Goal: Check status: Check status

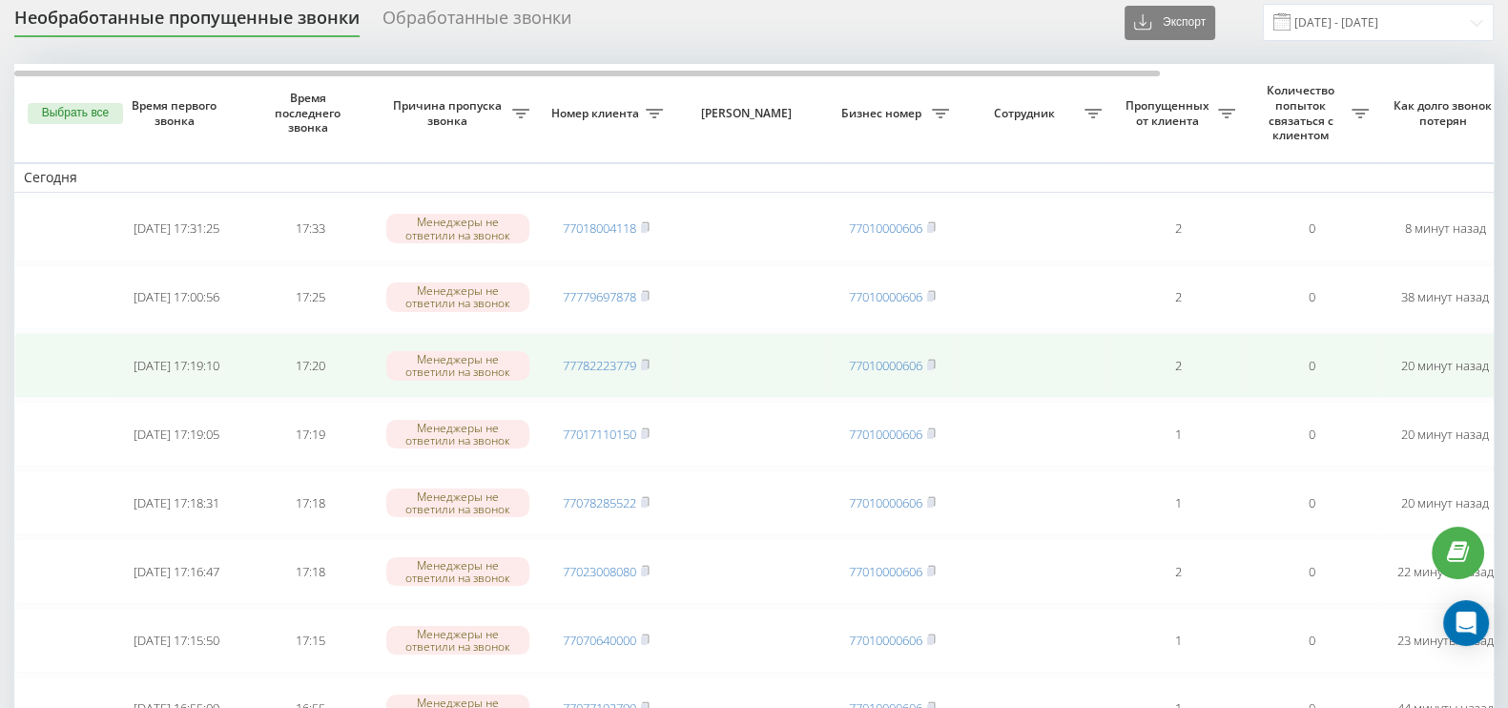
scroll to position [425, 0]
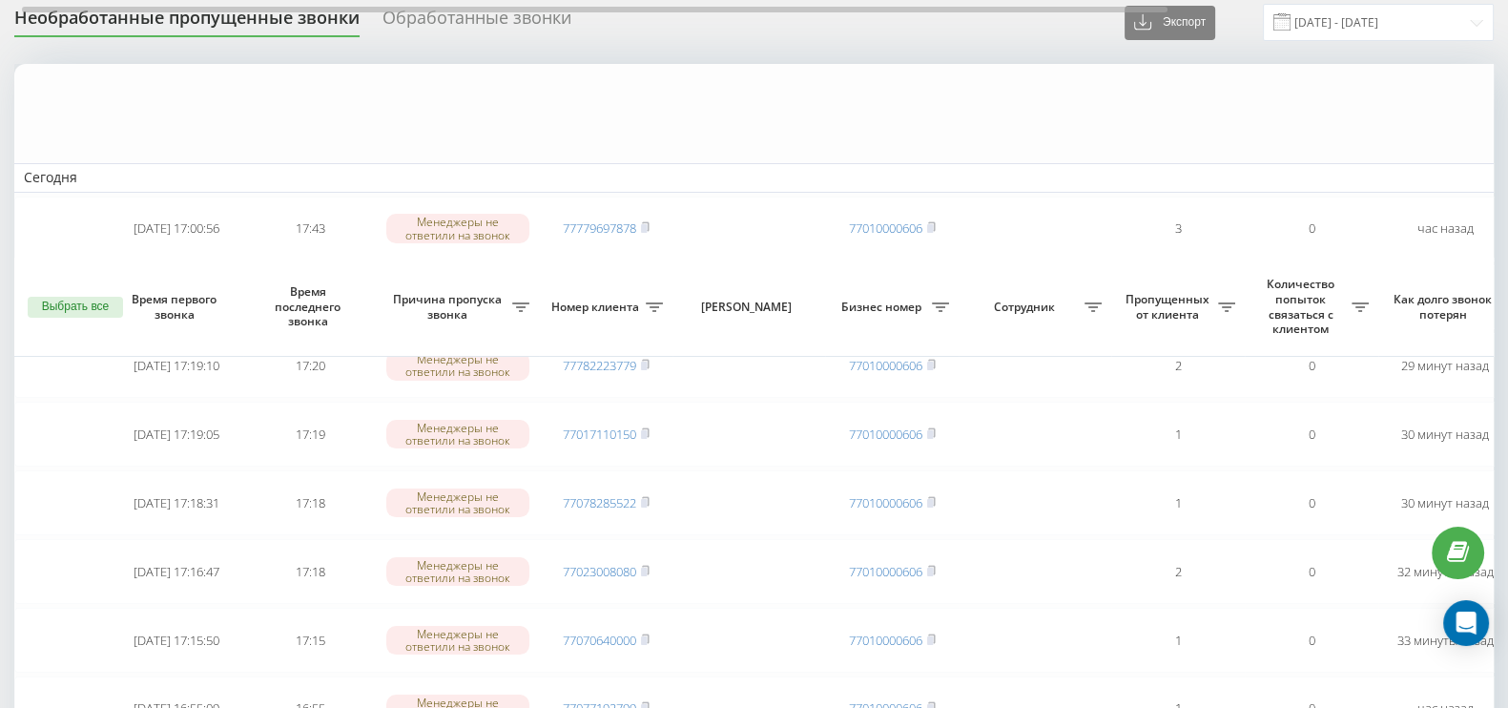
scroll to position [664, 0]
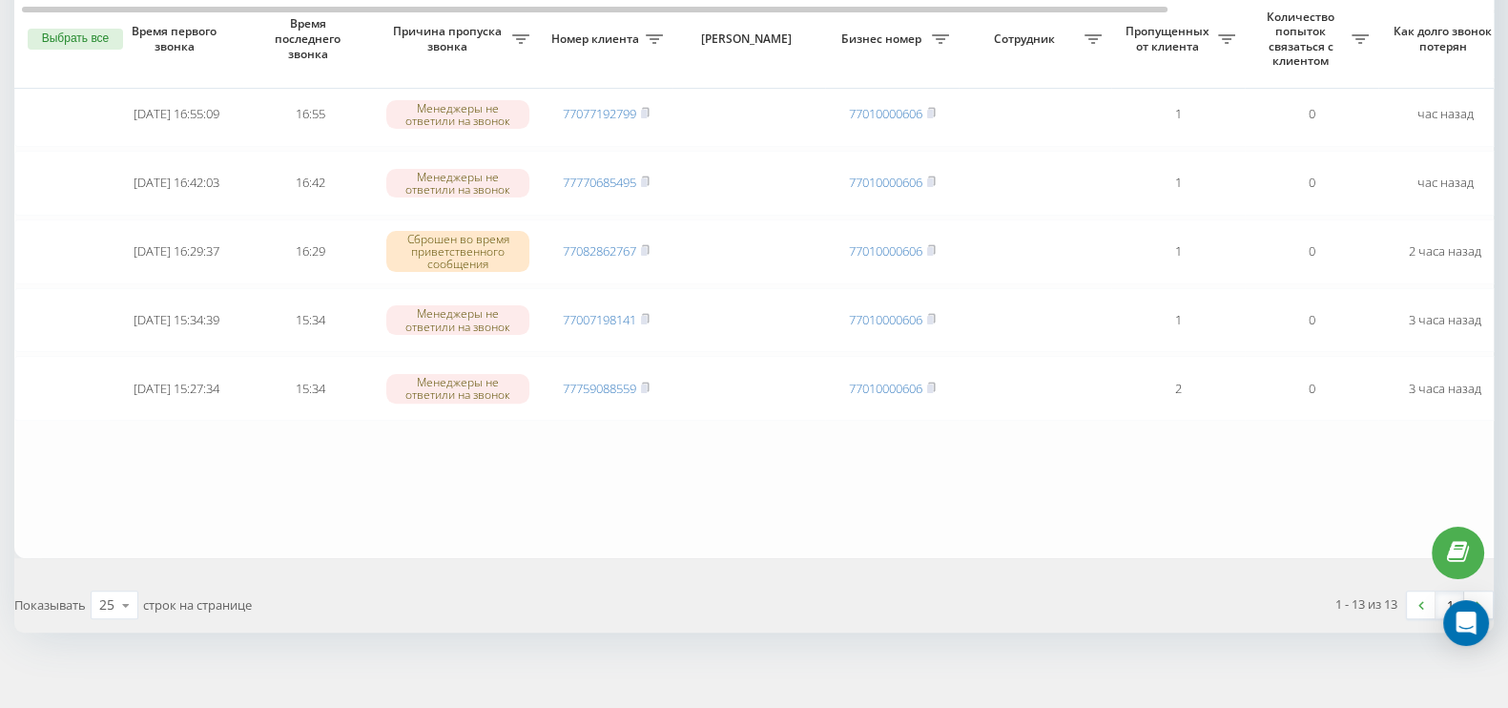
scroll to position [731, 0]
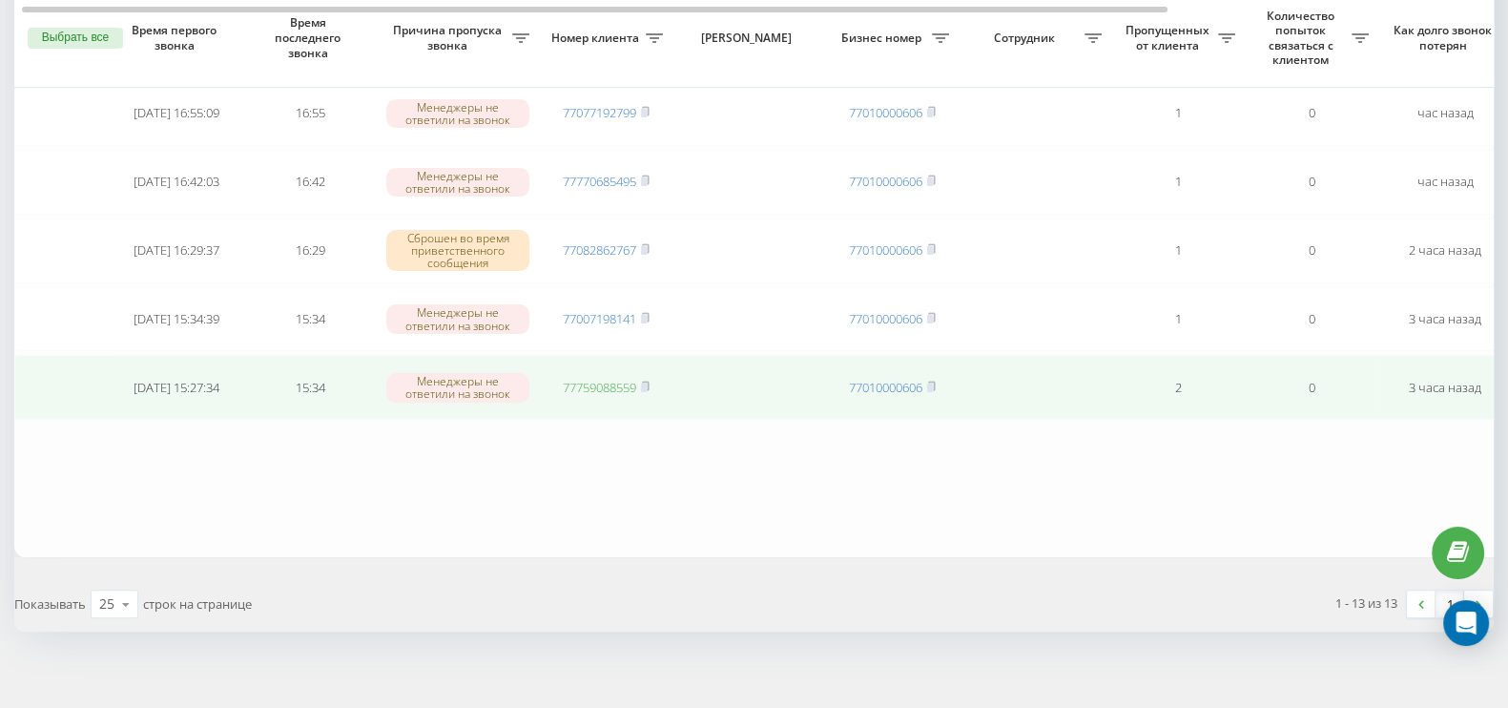
click at [600, 379] on link "77759088559" at bounding box center [599, 387] width 73 height 17
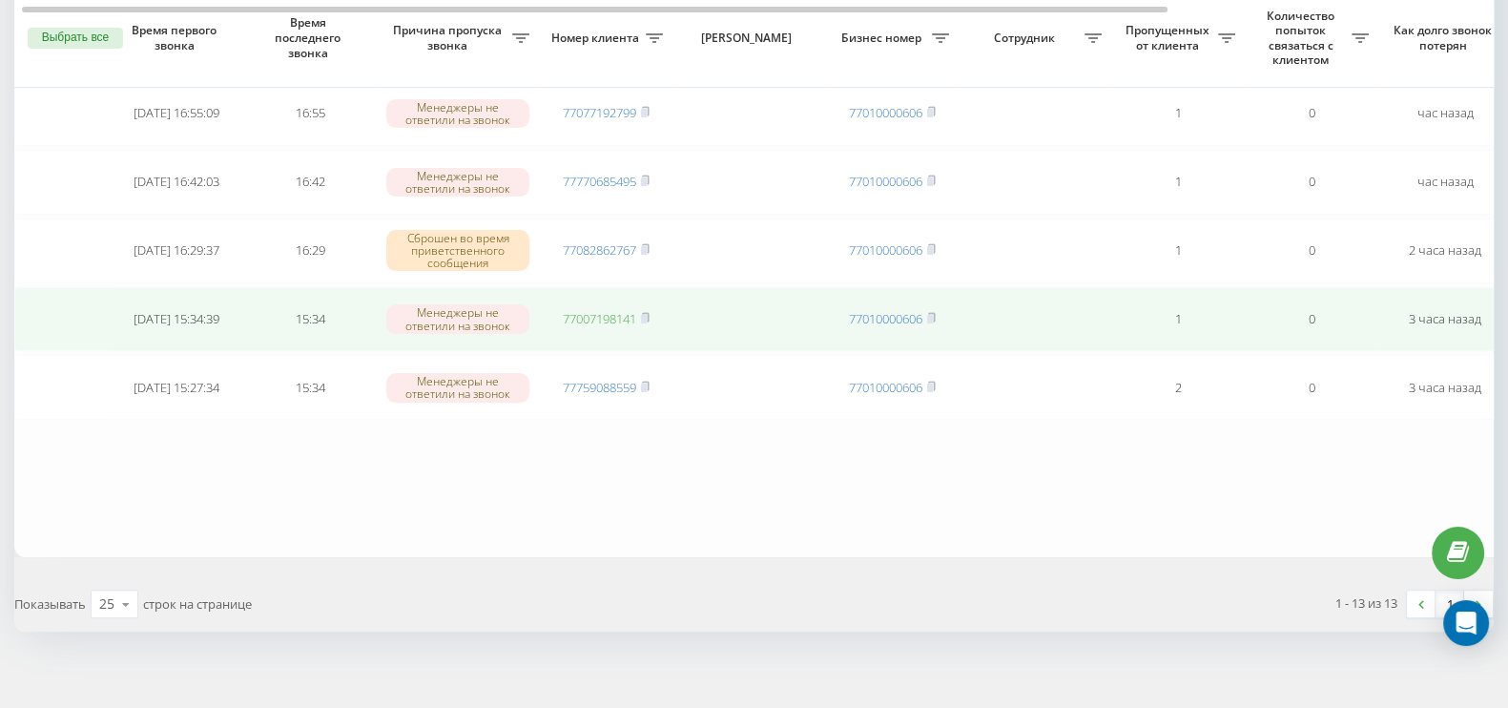
click at [615, 310] on link "77007198141" at bounding box center [599, 318] width 73 height 17
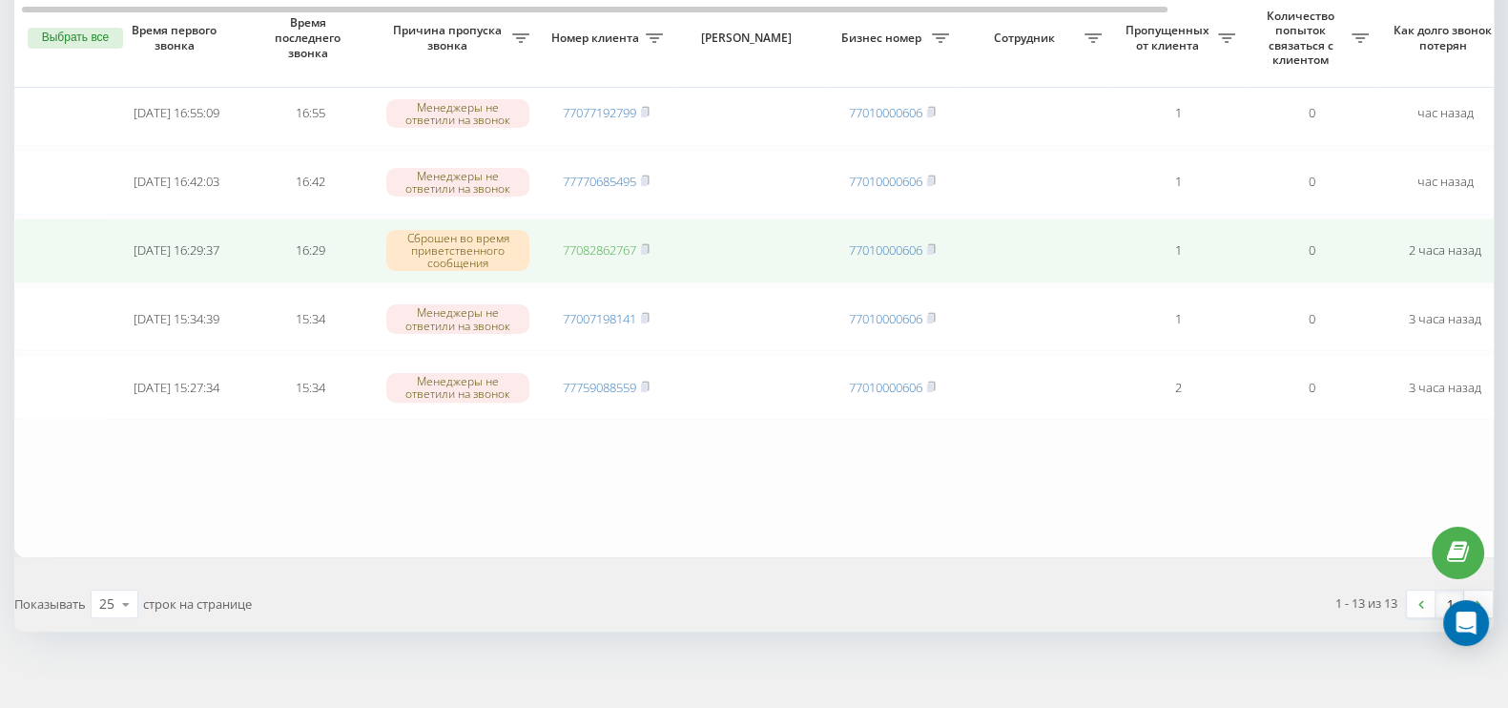
click at [607, 241] on link "77082862767" at bounding box center [599, 249] width 73 height 17
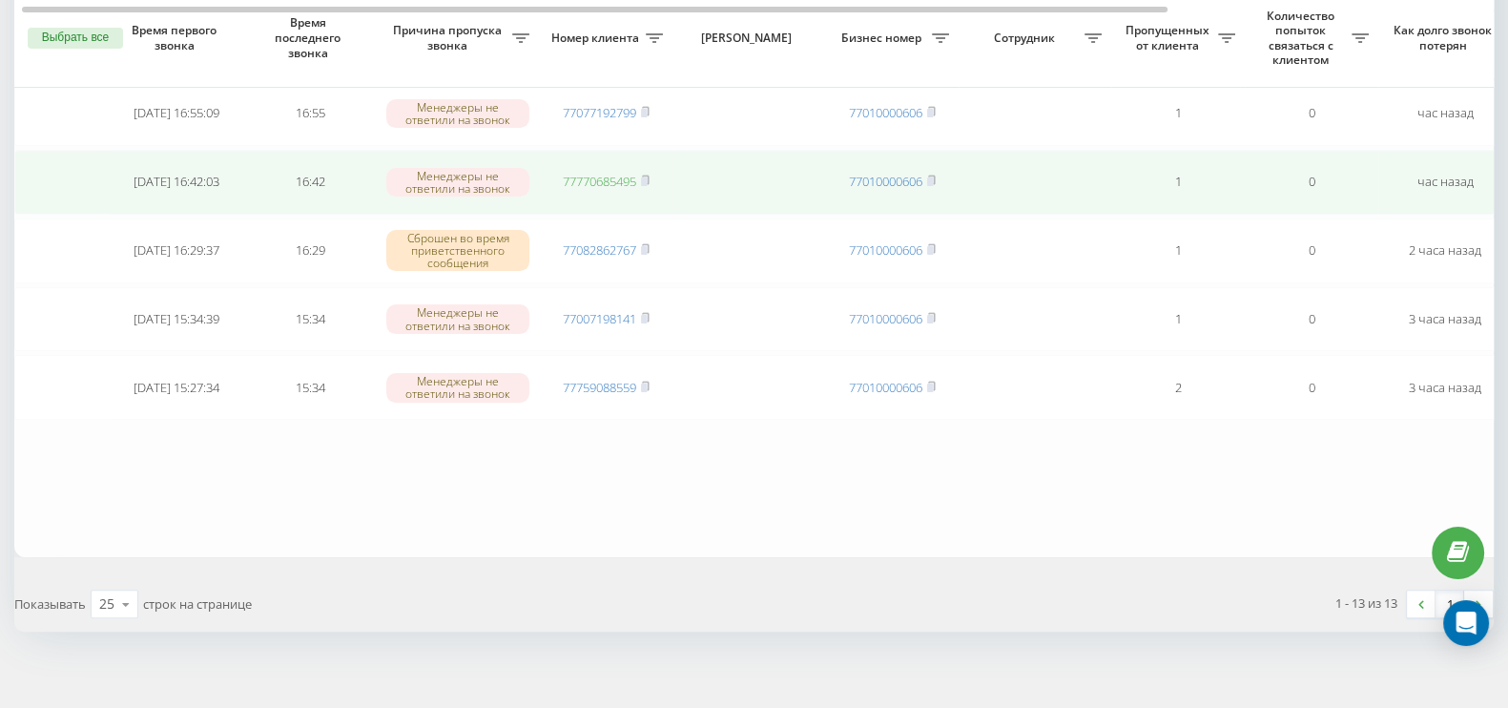
click at [609, 173] on link "77770685495" at bounding box center [599, 181] width 73 height 17
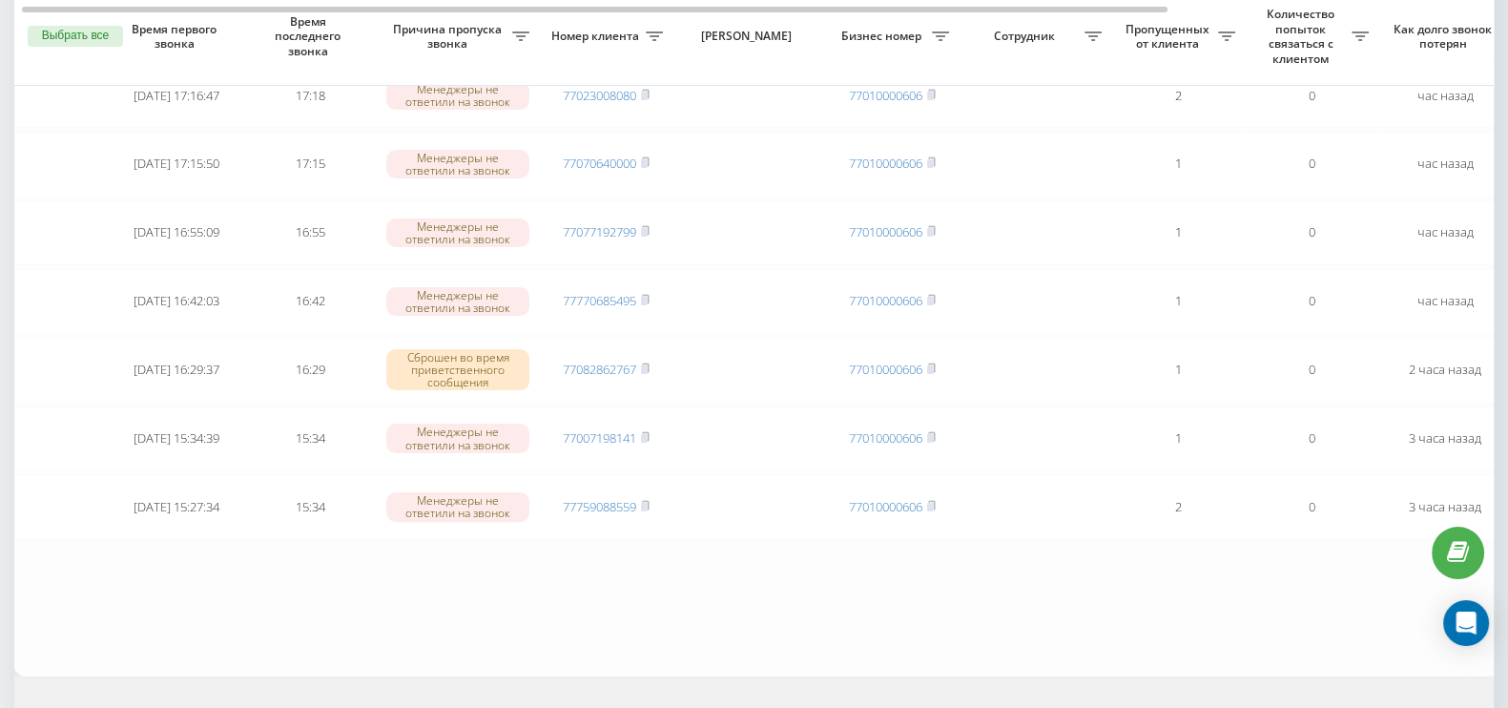
scroll to position [493, 0]
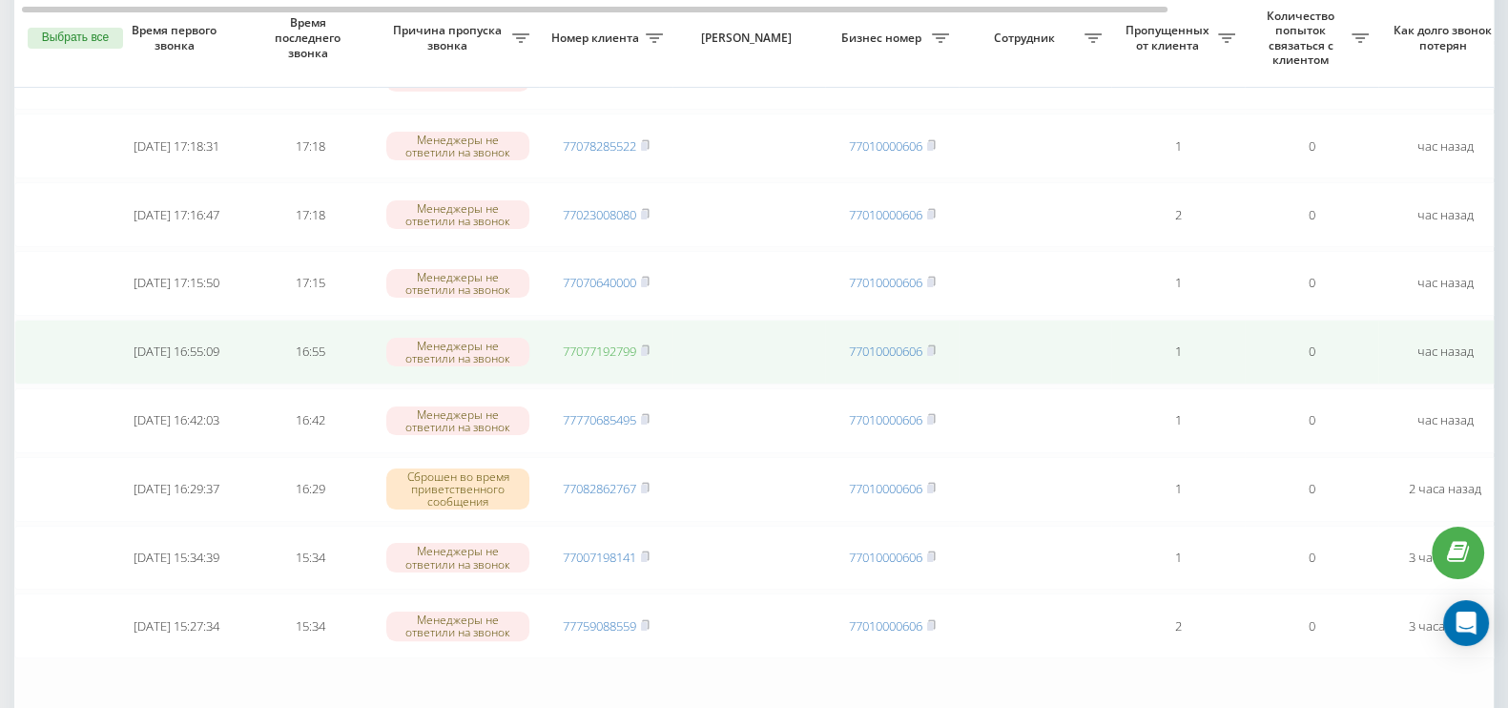
click at [606, 342] on link "77077192799" at bounding box center [599, 350] width 73 height 17
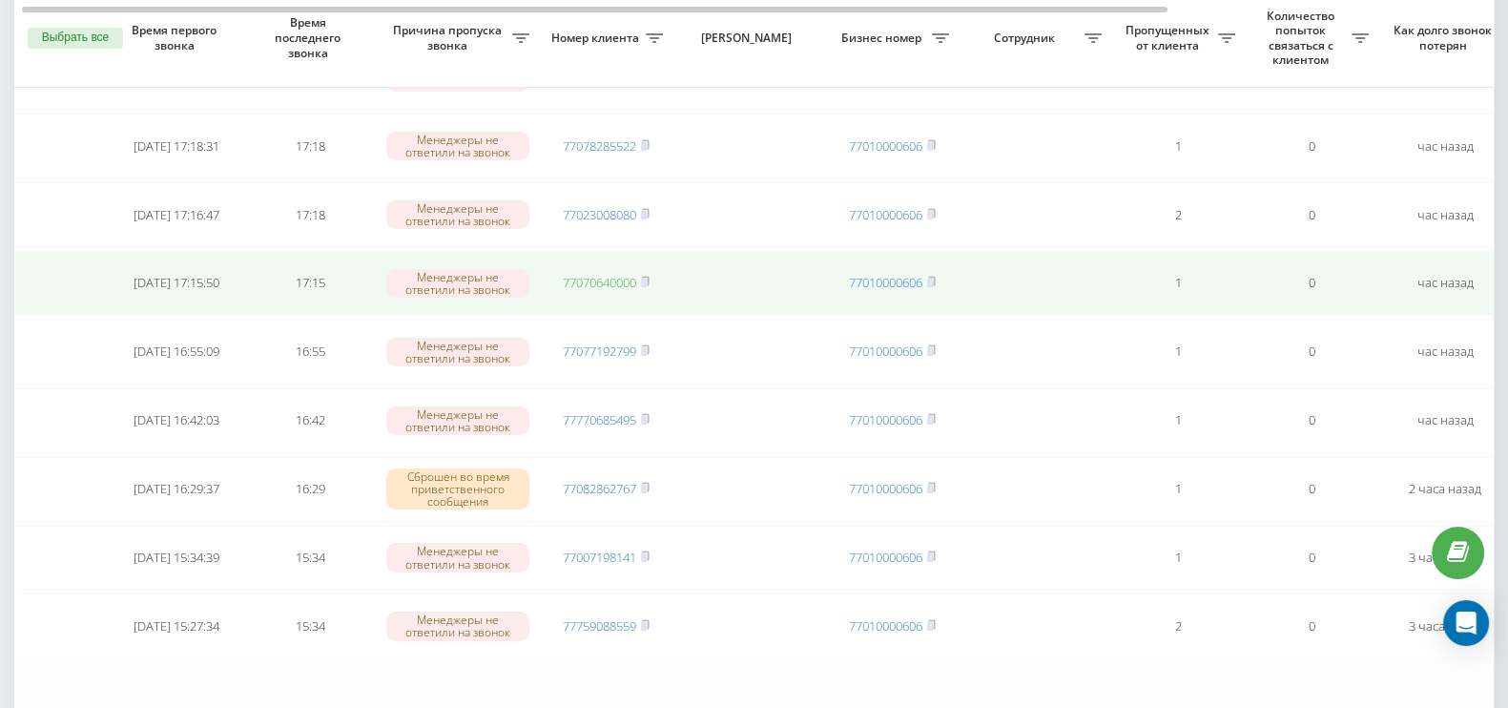
click at [621, 275] on link "77070640000" at bounding box center [599, 282] width 73 height 17
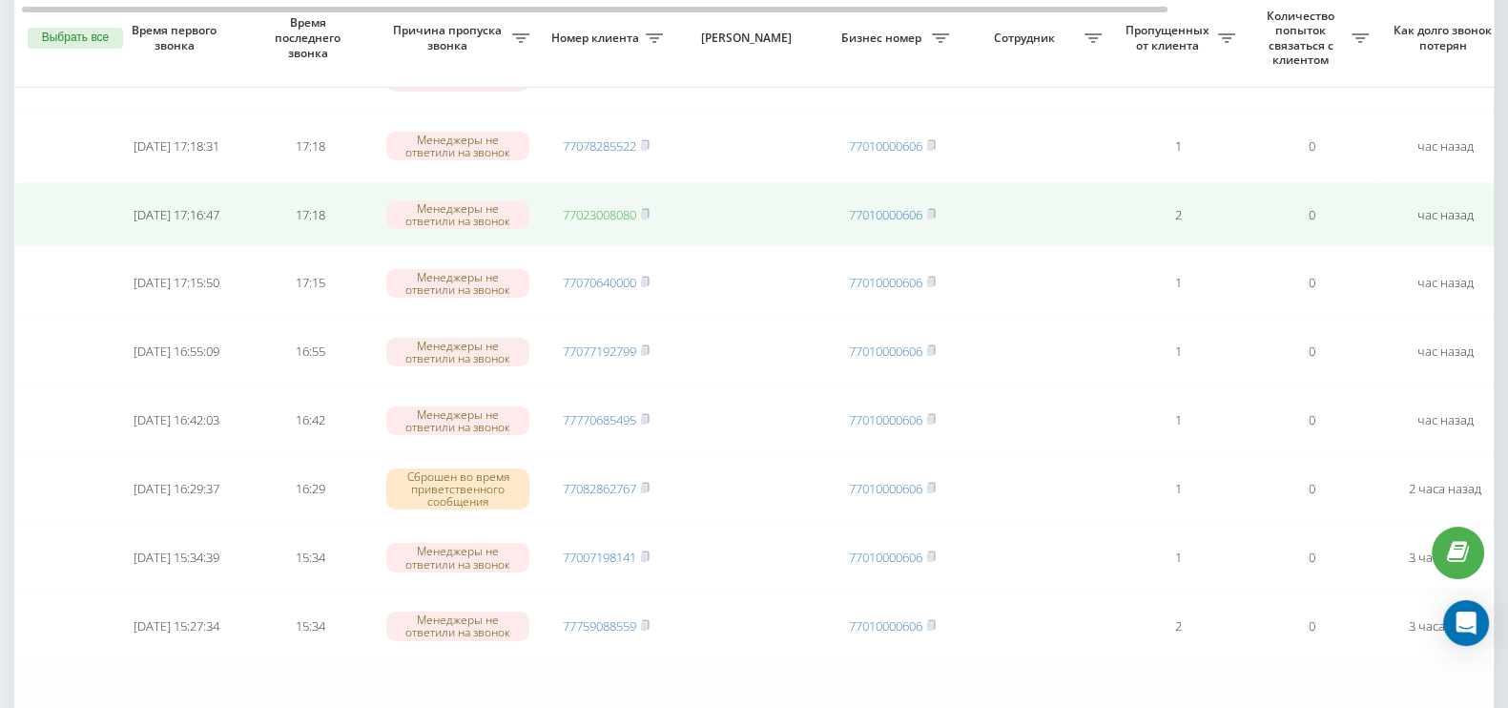
click at [615, 206] on link "77023008080" at bounding box center [599, 214] width 73 height 17
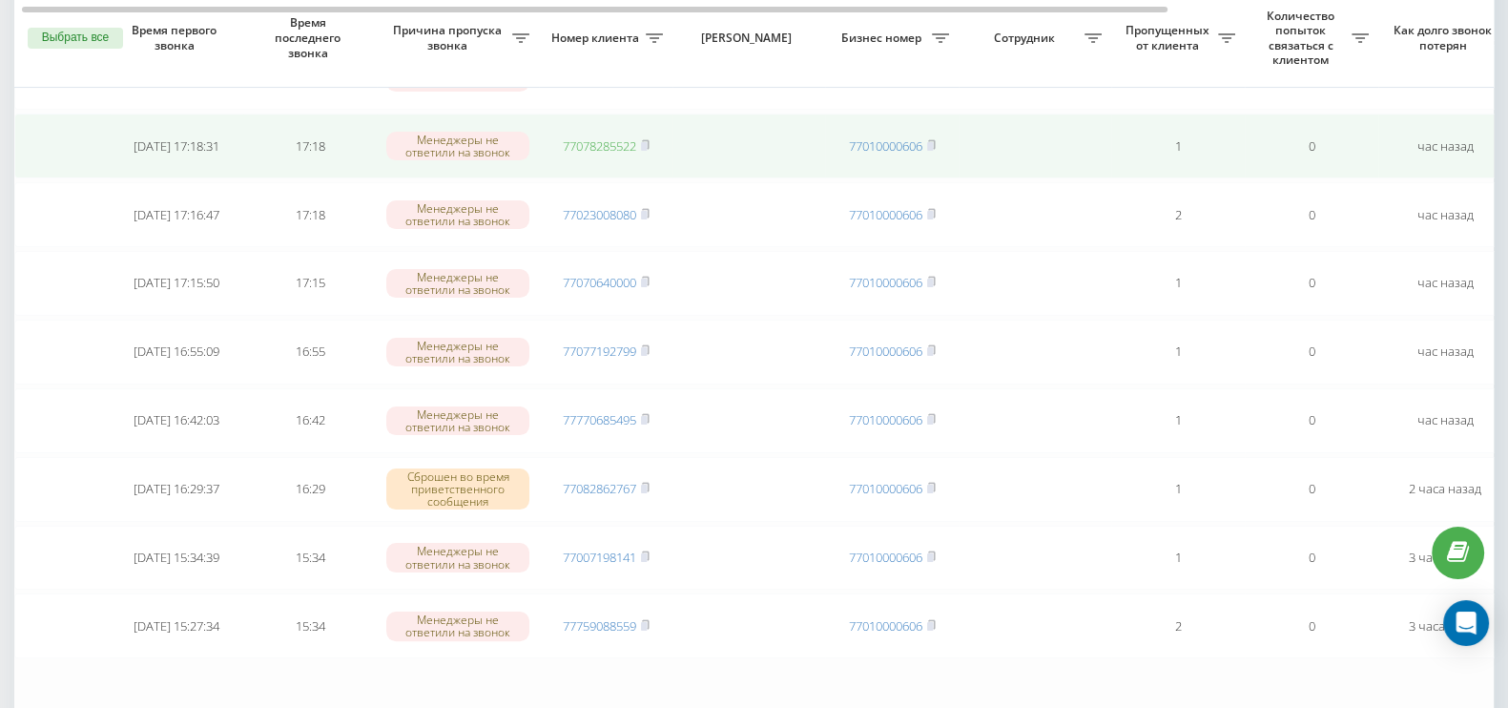
click at [628, 140] on link "77078285522" at bounding box center [599, 145] width 73 height 17
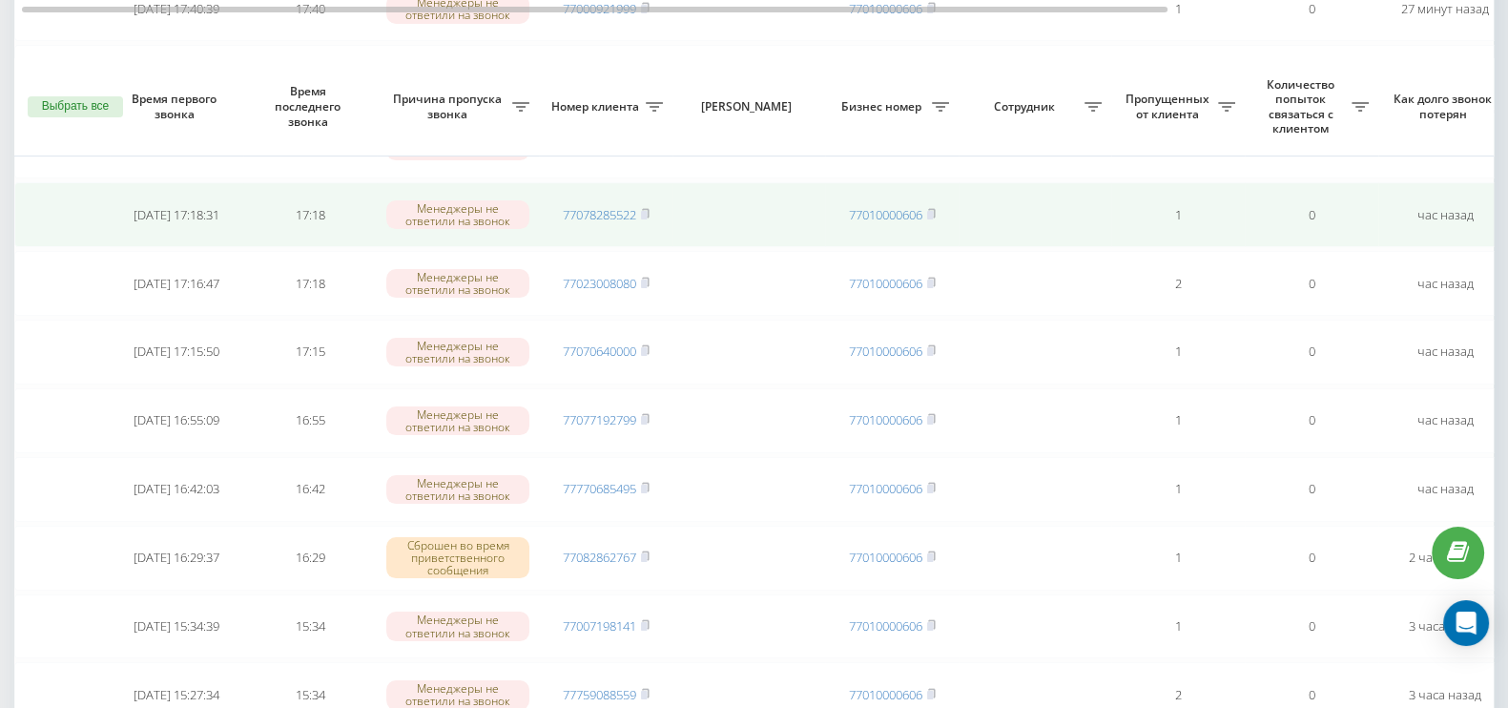
scroll to position [374, 0]
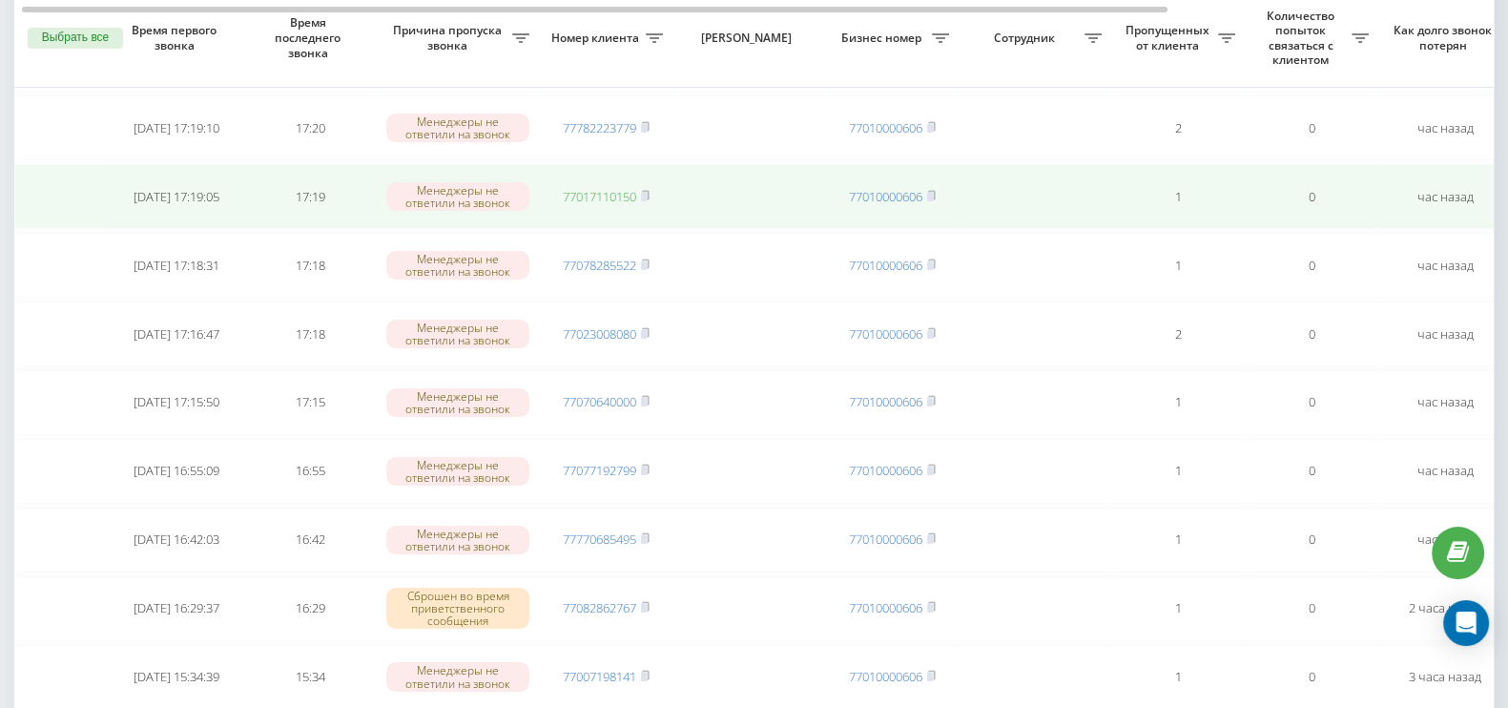
click at [617, 189] on link "77017110150" at bounding box center [599, 196] width 73 height 17
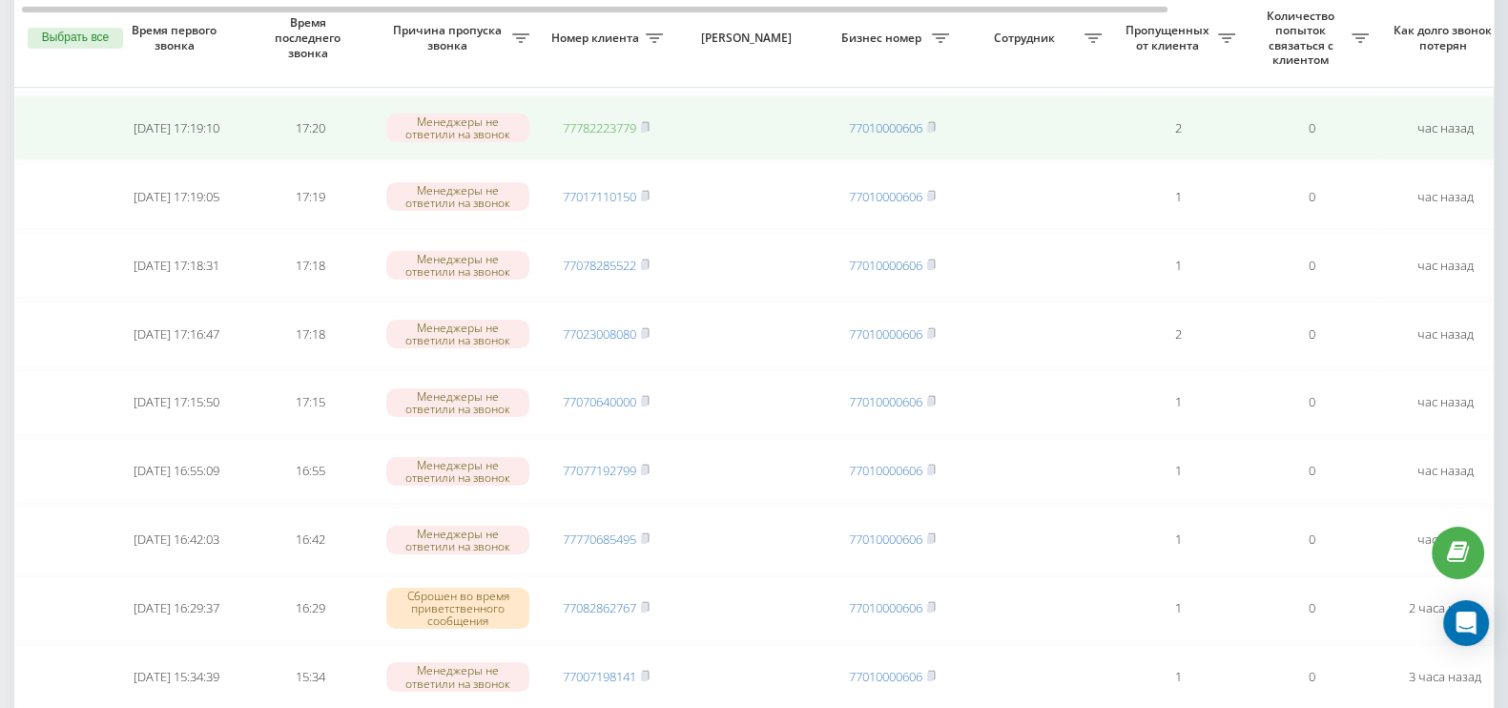
click at [620, 119] on link "77782223779" at bounding box center [599, 127] width 73 height 17
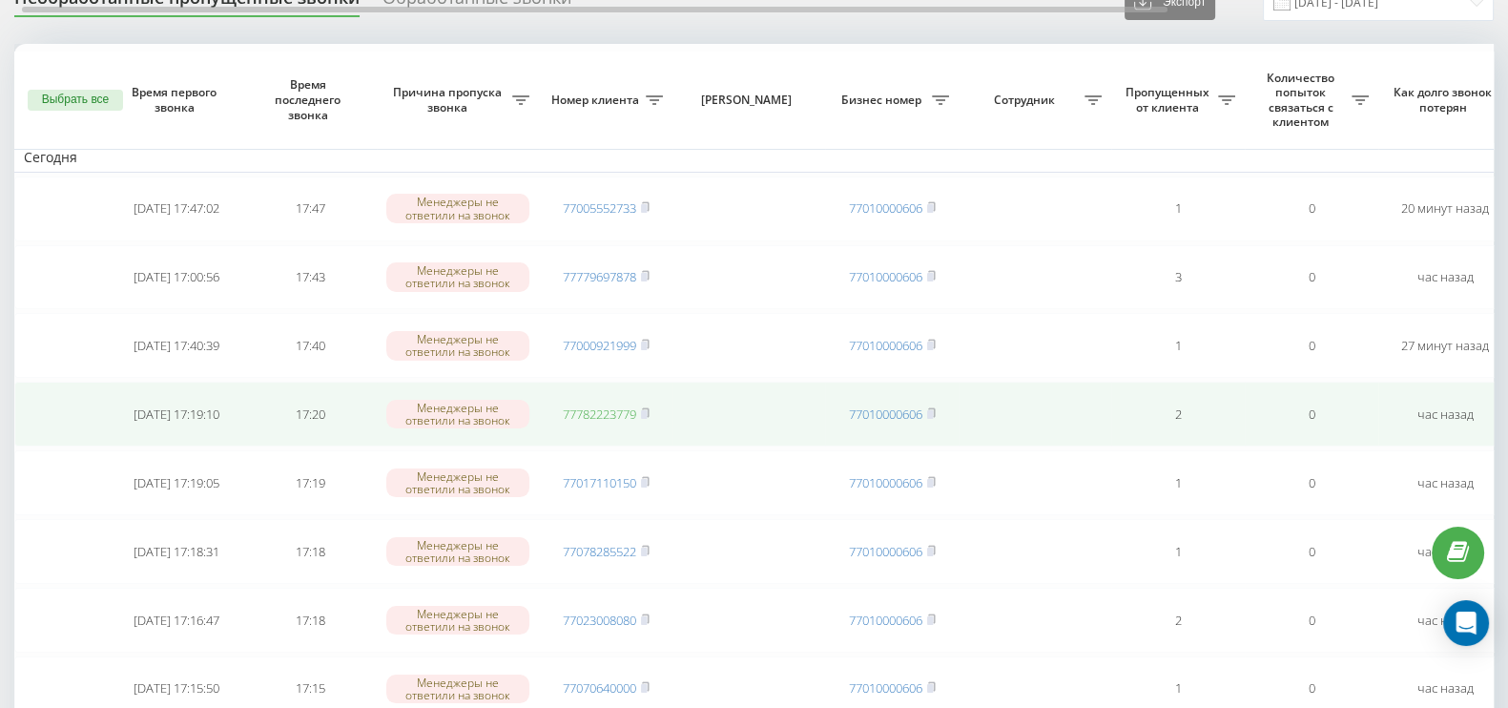
scroll to position [16, 0]
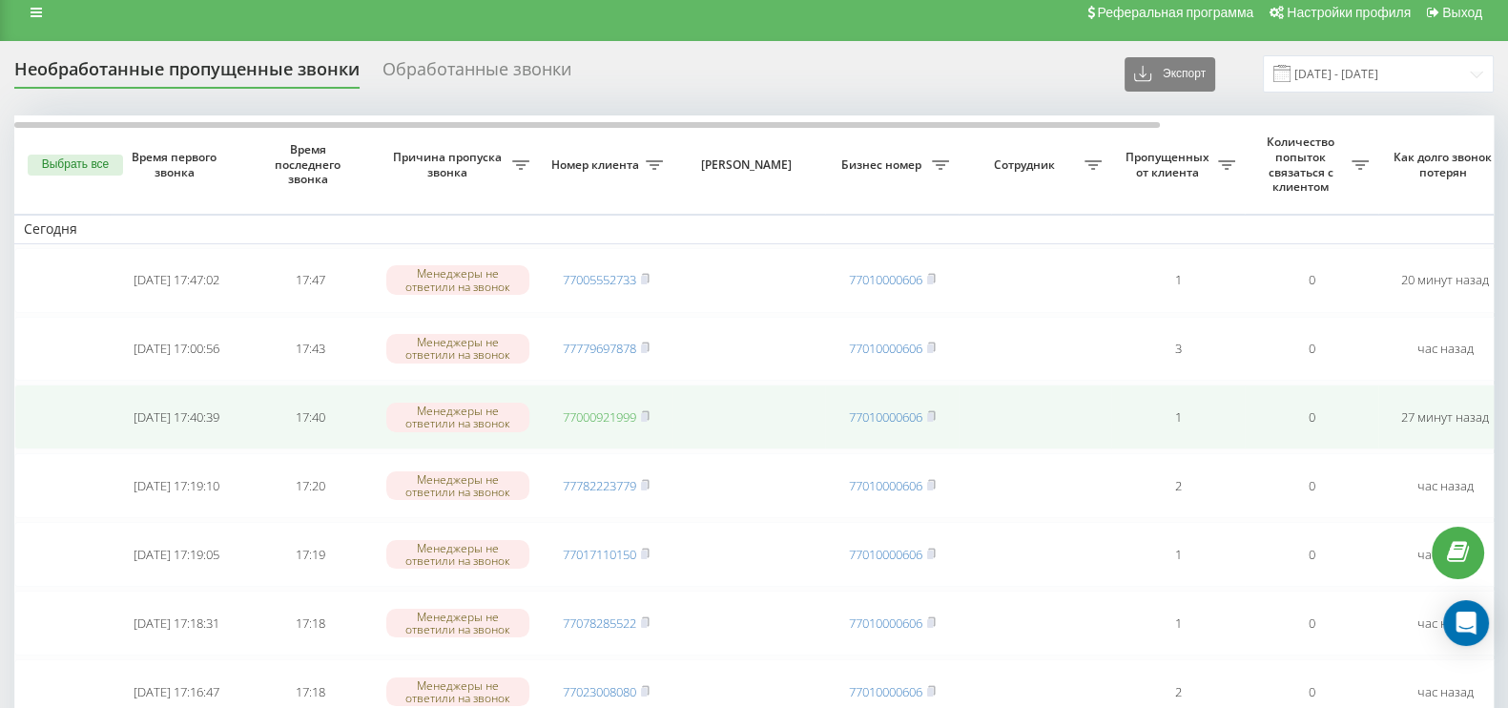
click at [607, 413] on link "77000921999" at bounding box center [599, 416] width 73 height 17
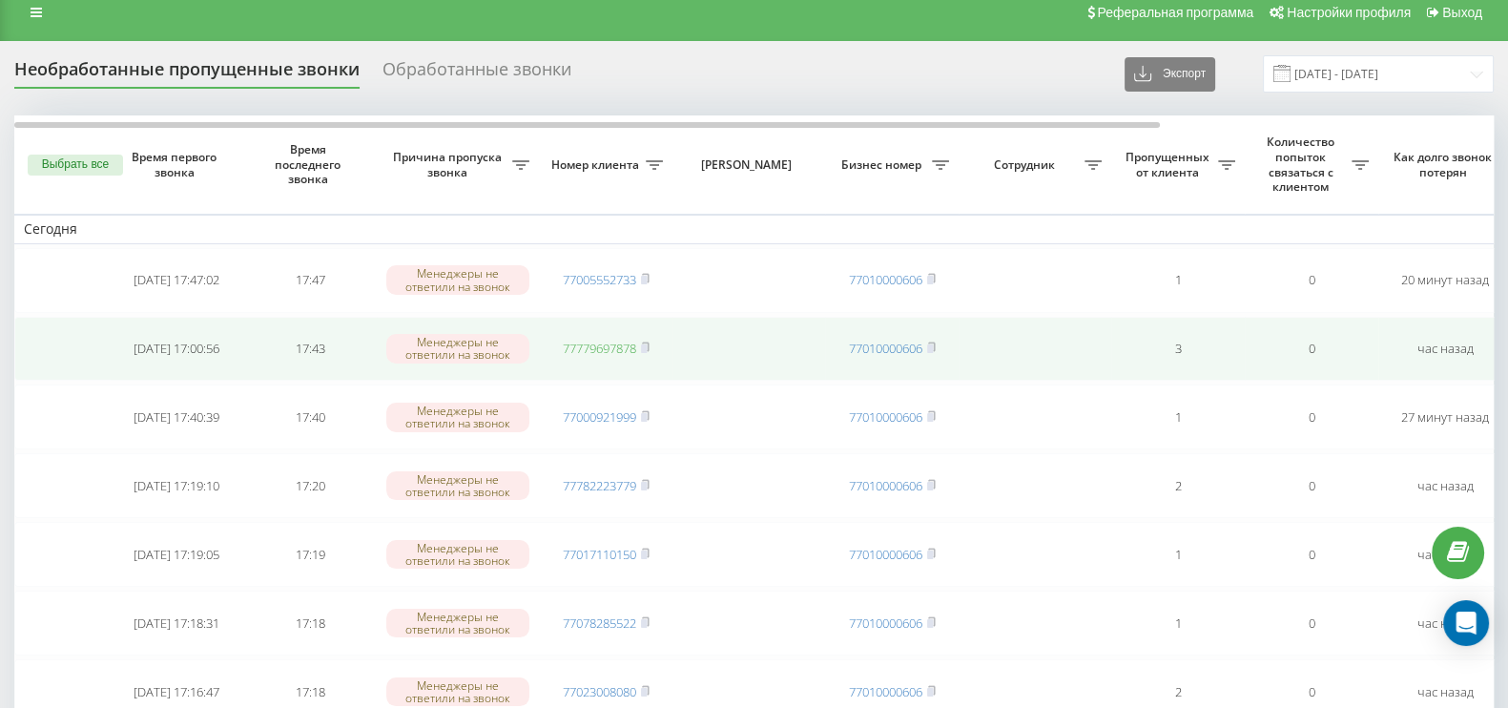
click at [611, 347] on link "77779697878" at bounding box center [599, 347] width 73 height 17
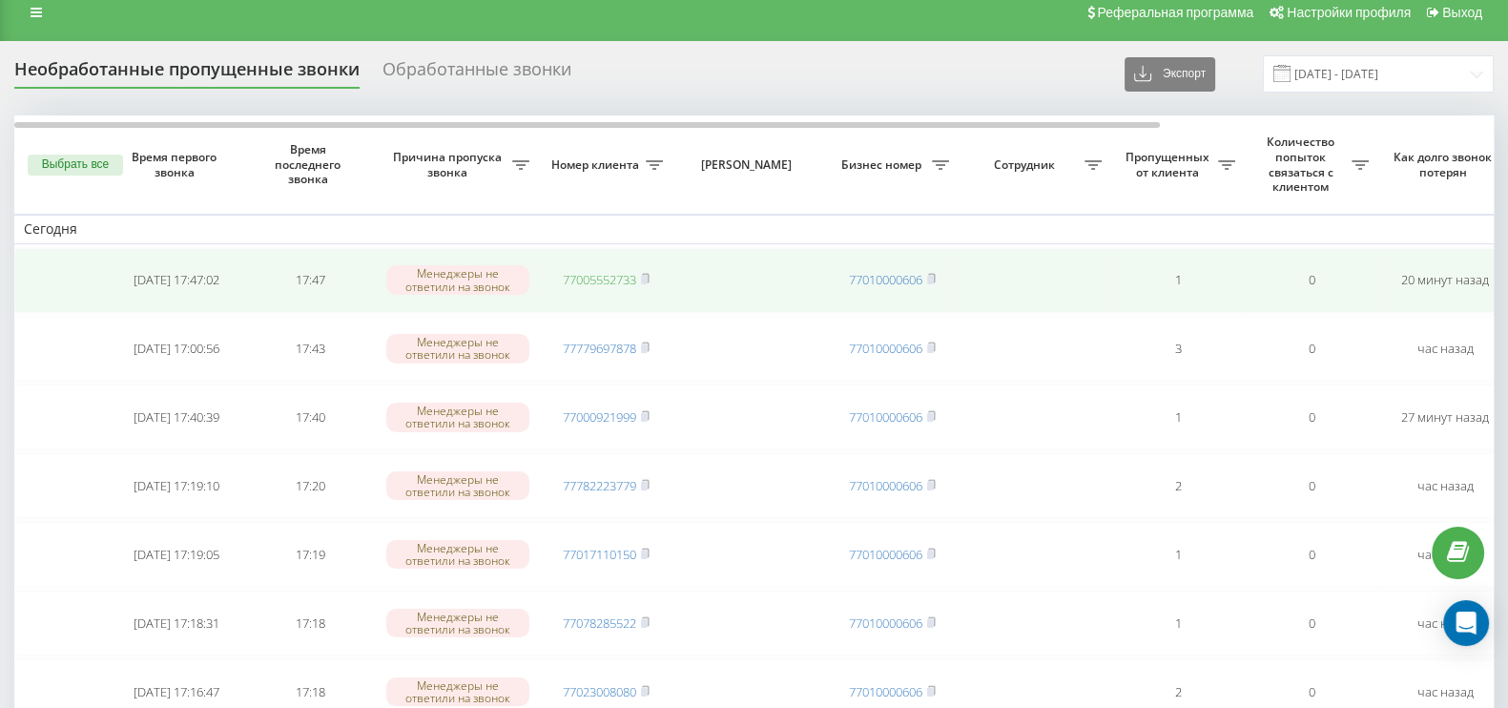
click at [614, 274] on link "77005552733" at bounding box center [599, 279] width 73 height 17
